Goal: Transaction & Acquisition: Purchase product/service

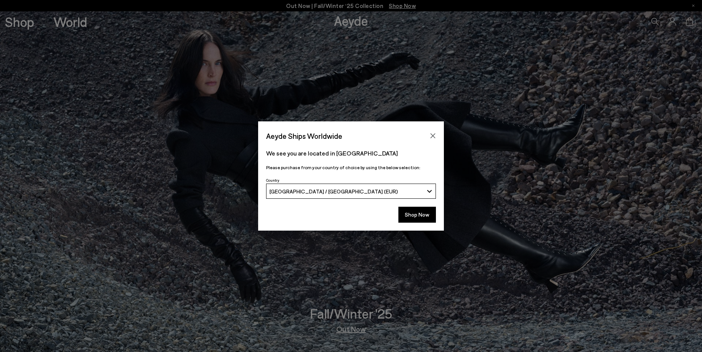
click at [432, 136] on icon "Close" at bounding box center [432, 135] width 5 height 5
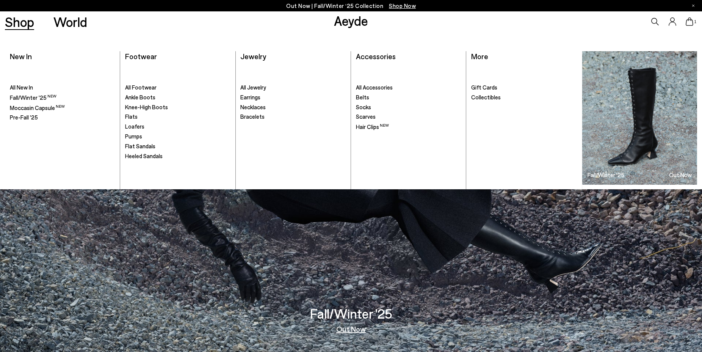
click at [20, 21] on link "Shop" at bounding box center [19, 21] width 29 height 13
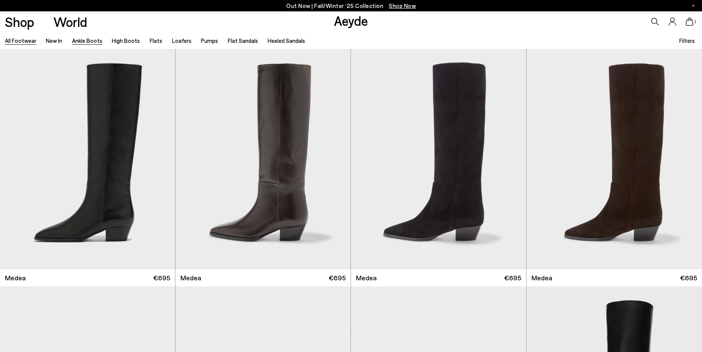
click at [81, 42] on link "Ankle Boots" at bounding box center [87, 40] width 30 height 7
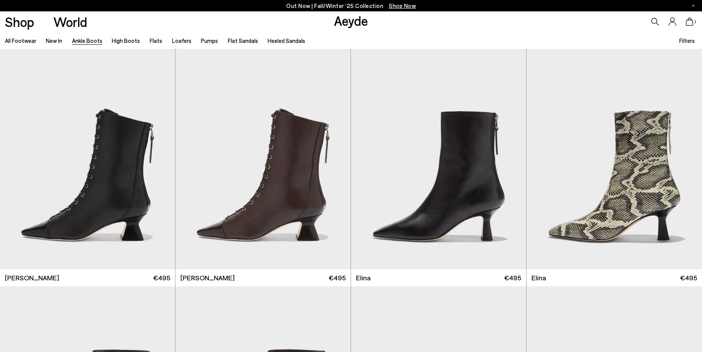
scroll to position [232, 0]
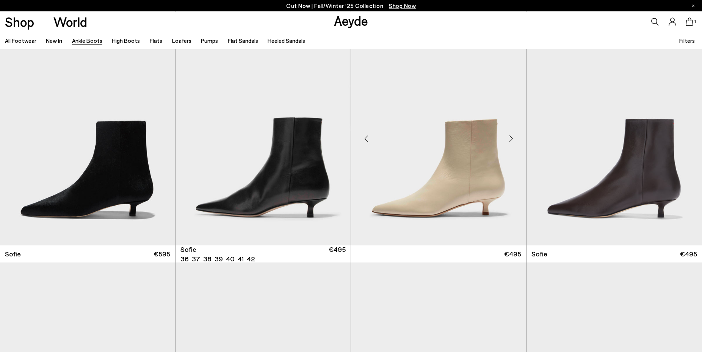
scroll to position [734, 0]
click at [333, 136] on div "Next slide" at bounding box center [335, 138] width 23 height 23
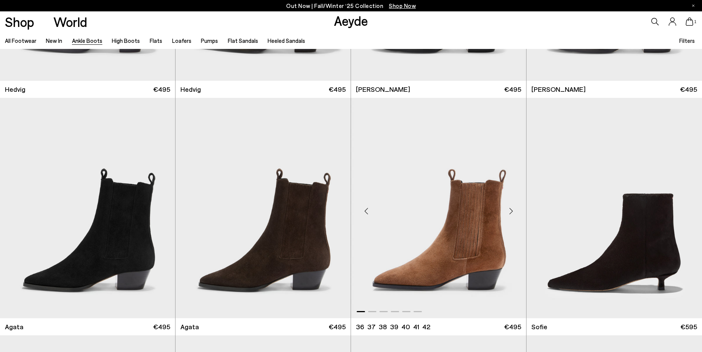
scroll to position [232, 0]
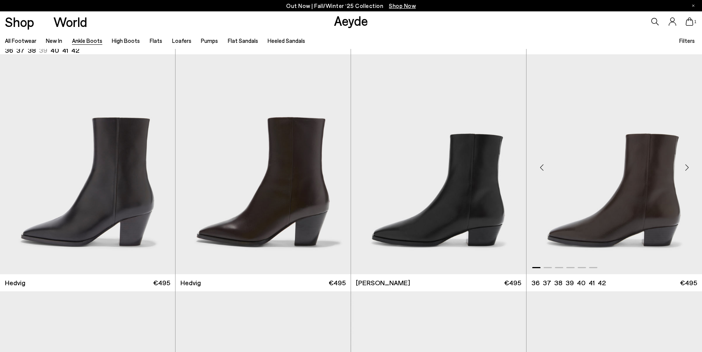
click at [687, 165] on div "Next slide" at bounding box center [686, 167] width 23 height 23
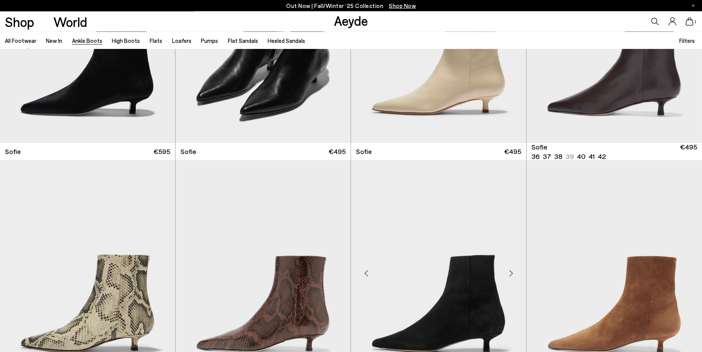
scroll to position [812, 0]
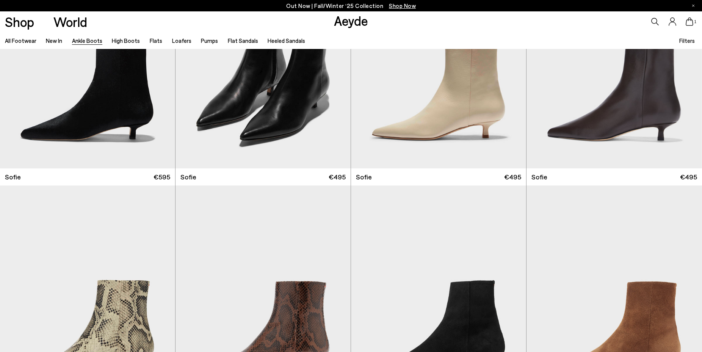
click at [684, 40] on span "Filters" at bounding box center [687, 40] width 16 height 7
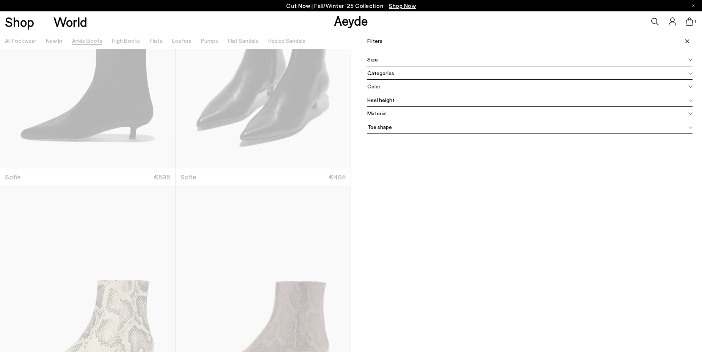
click at [379, 128] on span "Toe shape" at bounding box center [379, 127] width 25 height 8
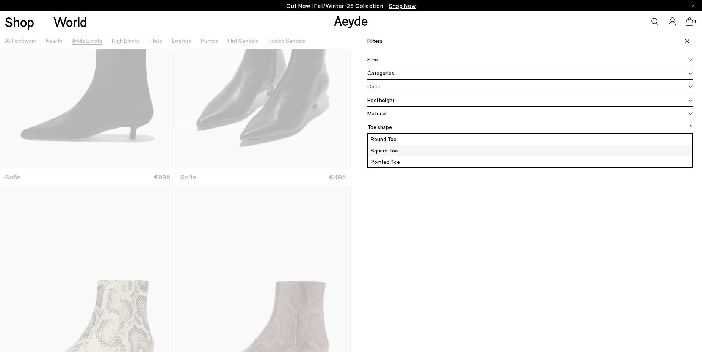
click at [390, 147] on label "Square Toe" at bounding box center [530, 150] width 324 height 11
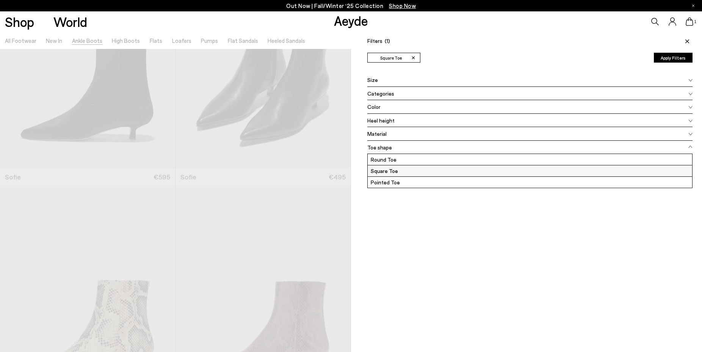
scroll to position [0, 0]
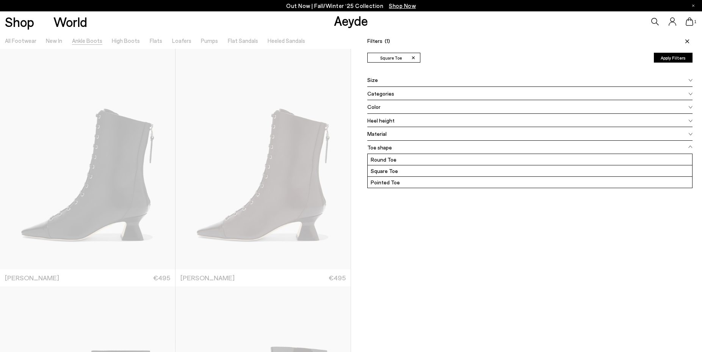
click at [675, 57] on button "Apply Filters" at bounding box center [673, 58] width 39 height 10
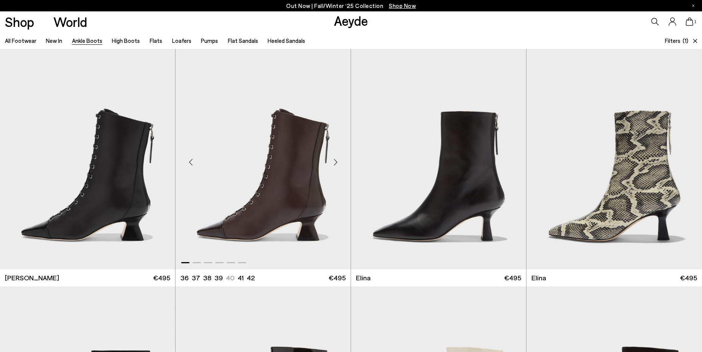
click at [337, 162] on div "Next slide" at bounding box center [335, 162] width 23 height 23
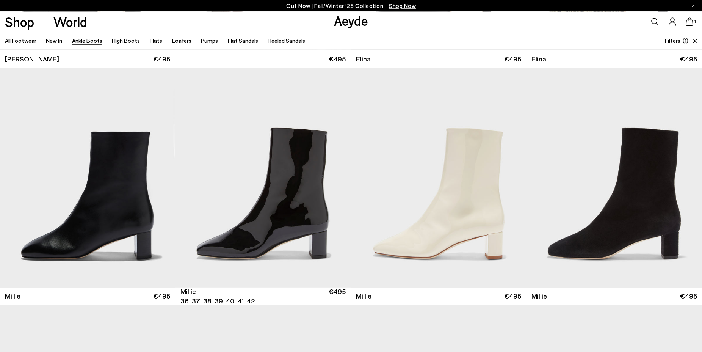
scroll to position [232, 0]
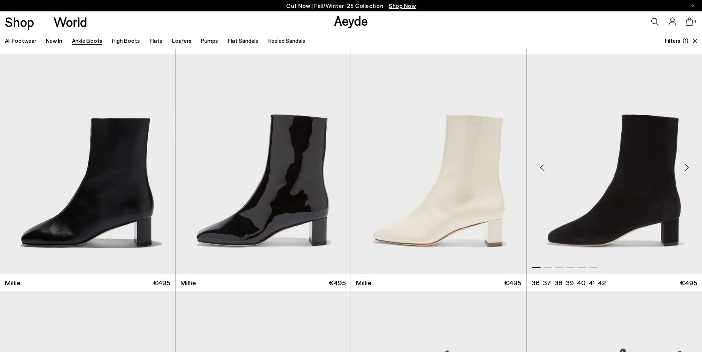
click at [684, 166] on div "Next slide" at bounding box center [686, 167] width 23 height 23
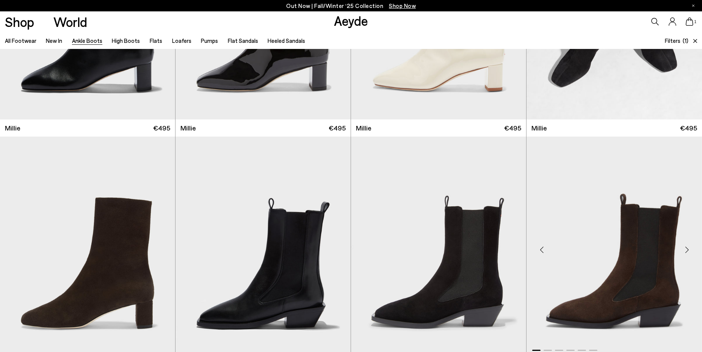
scroll to position [464, 0]
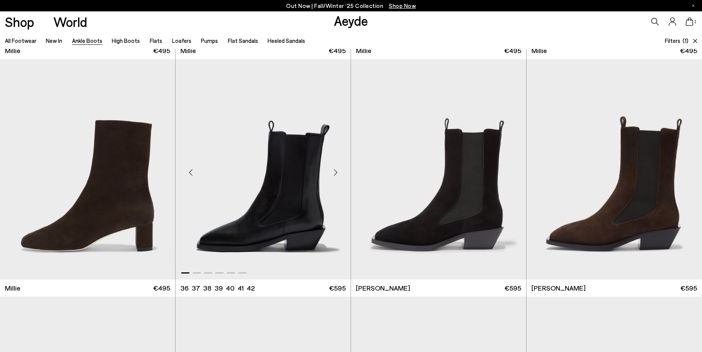
click at [336, 170] on div "Next slide" at bounding box center [335, 172] width 23 height 23
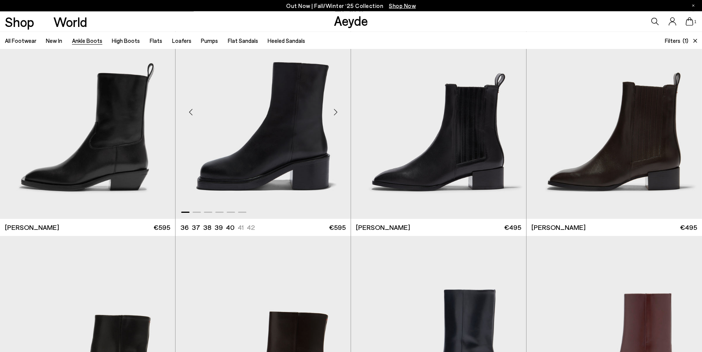
scroll to position [773, 0]
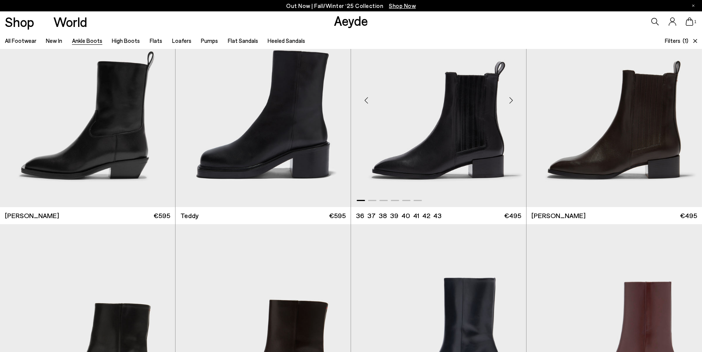
click at [510, 103] on div "Next slide" at bounding box center [510, 100] width 23 height 23
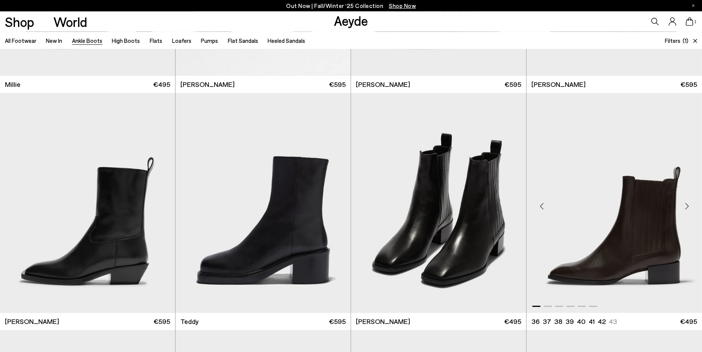
scroll to position [657, 0]
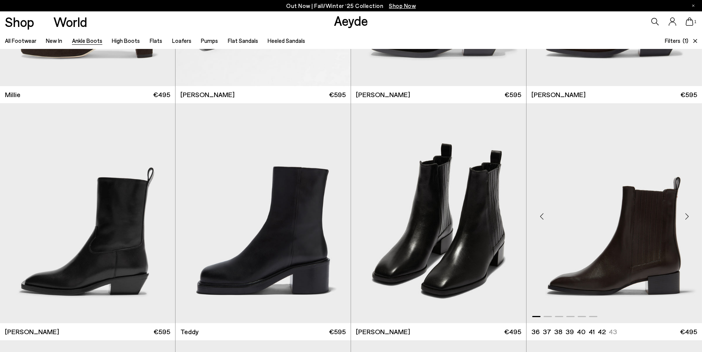
click at [686, 217] on div "Next slide" at bounding box center [686, 216] width 23 height 23
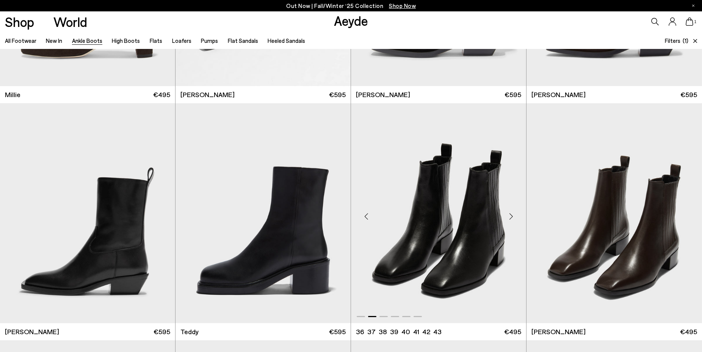
click at [511, 212] on div "Next slide" at bounding box center [510, 216] width 23 height 23
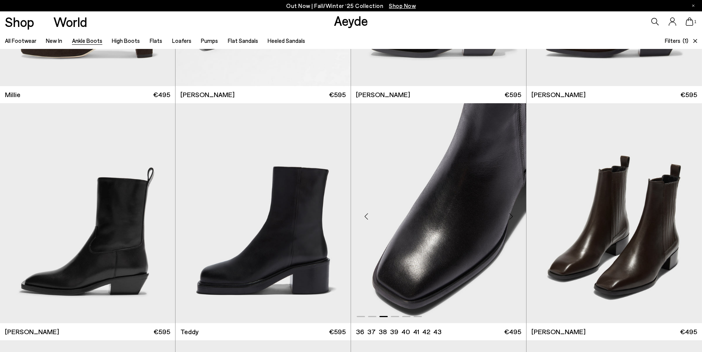
click at [511, 212] on div "Next slide" at bounding box center [510, 216] width 23 height 23
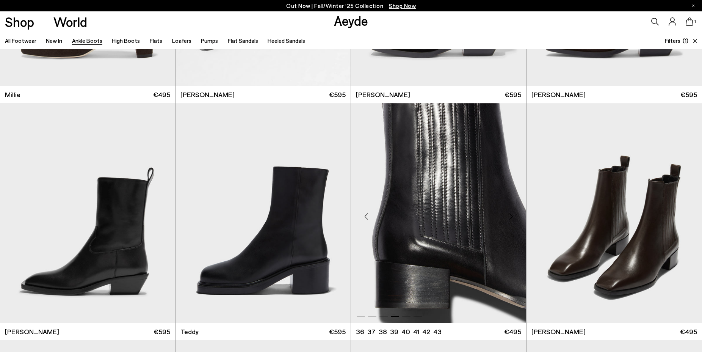
click at [511, 212] on div "Next slide" at bounding box center [510, 216] width 23 height 23
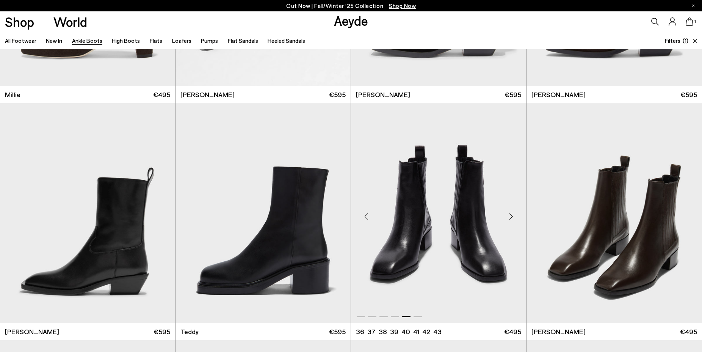
click at [511, 212] on div "Next slide" at bounding box center [510, 216] width 23 height 23
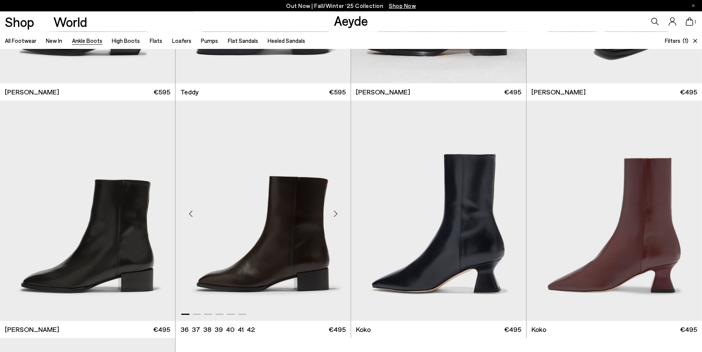
scroll to position [966, 0]
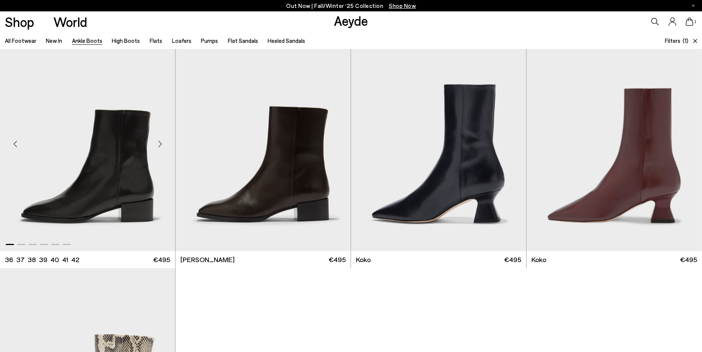
click at [163, 146] on div "Next slide" at bounding box center [160, 144] width 23 height 23
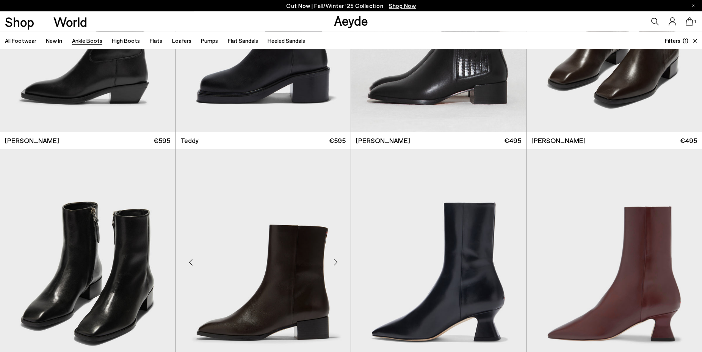
scroll to position [889, 0]
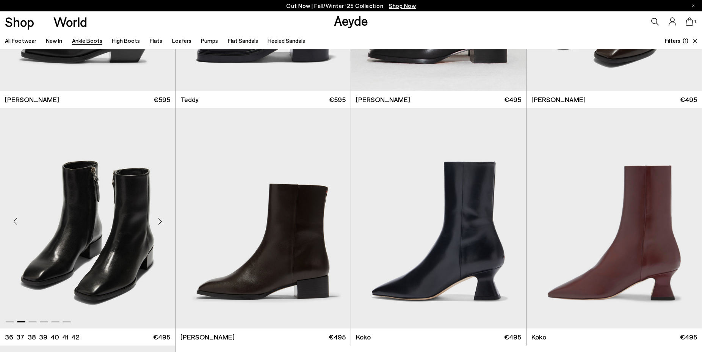
click at [160, 222] on div "Next slide" at bounding box center [160, 221] width 23 height 23
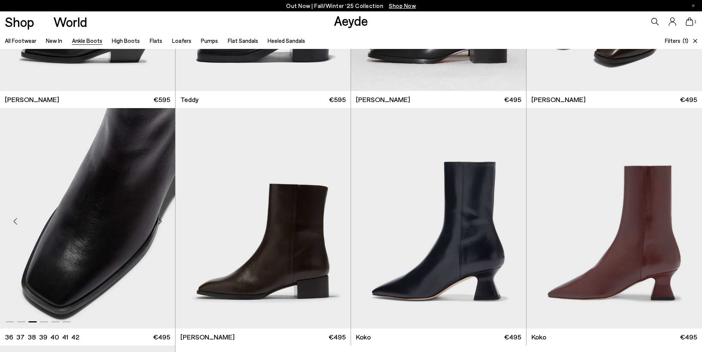
click at [160, 222] on div "Next slide" at bounding box center [160, 221] width 23 height 23
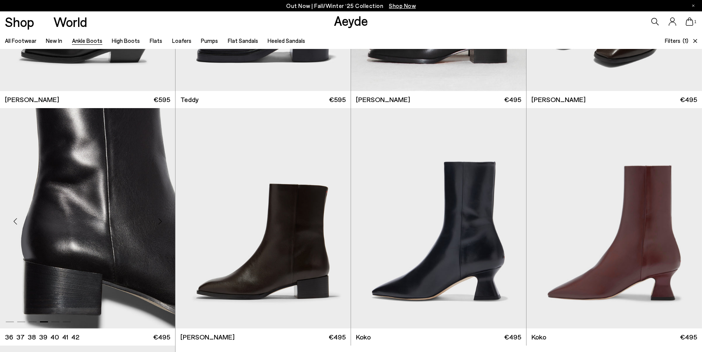
click at [160, 222] on div "Next slide" at bounding box center [160, 221] width 23 height 23
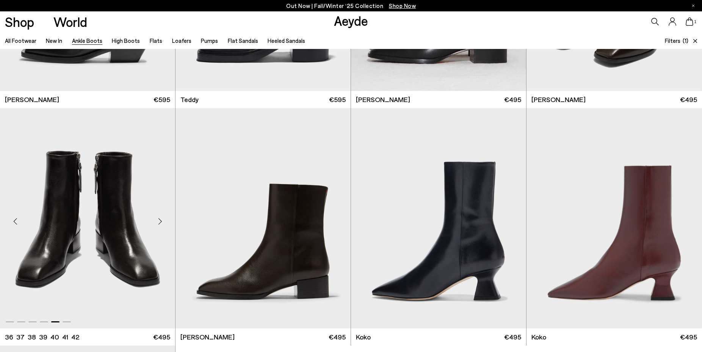
click at [160, 222] on div "Next slide" at bounding box center [160, 221] width 23 height 23
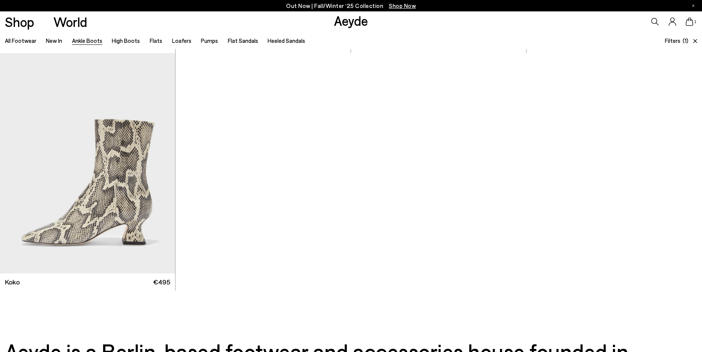
scroll to position [1353, 0]
